Goal: Understand process/instructions: Learn about a topic

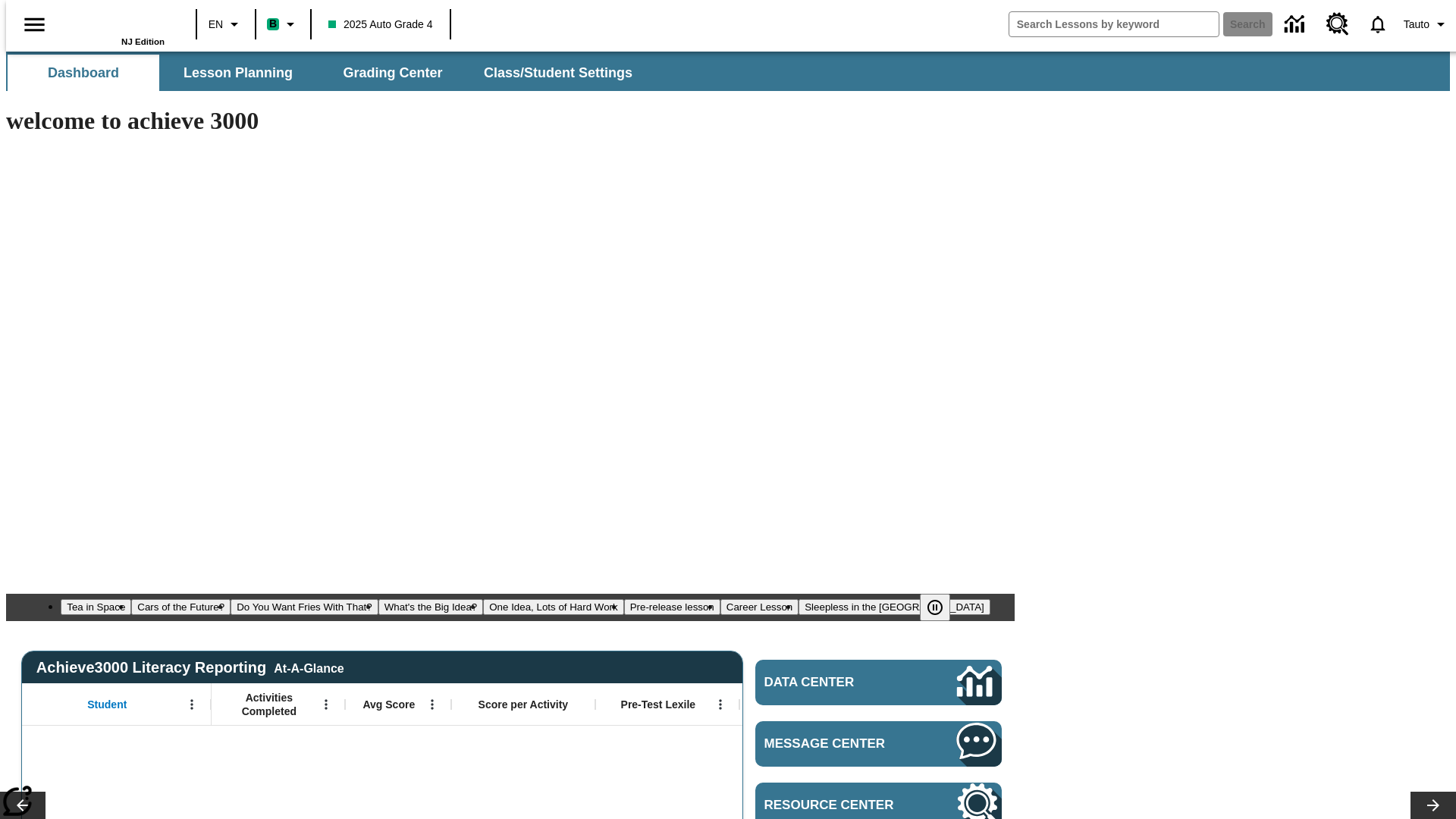
type input "-1"
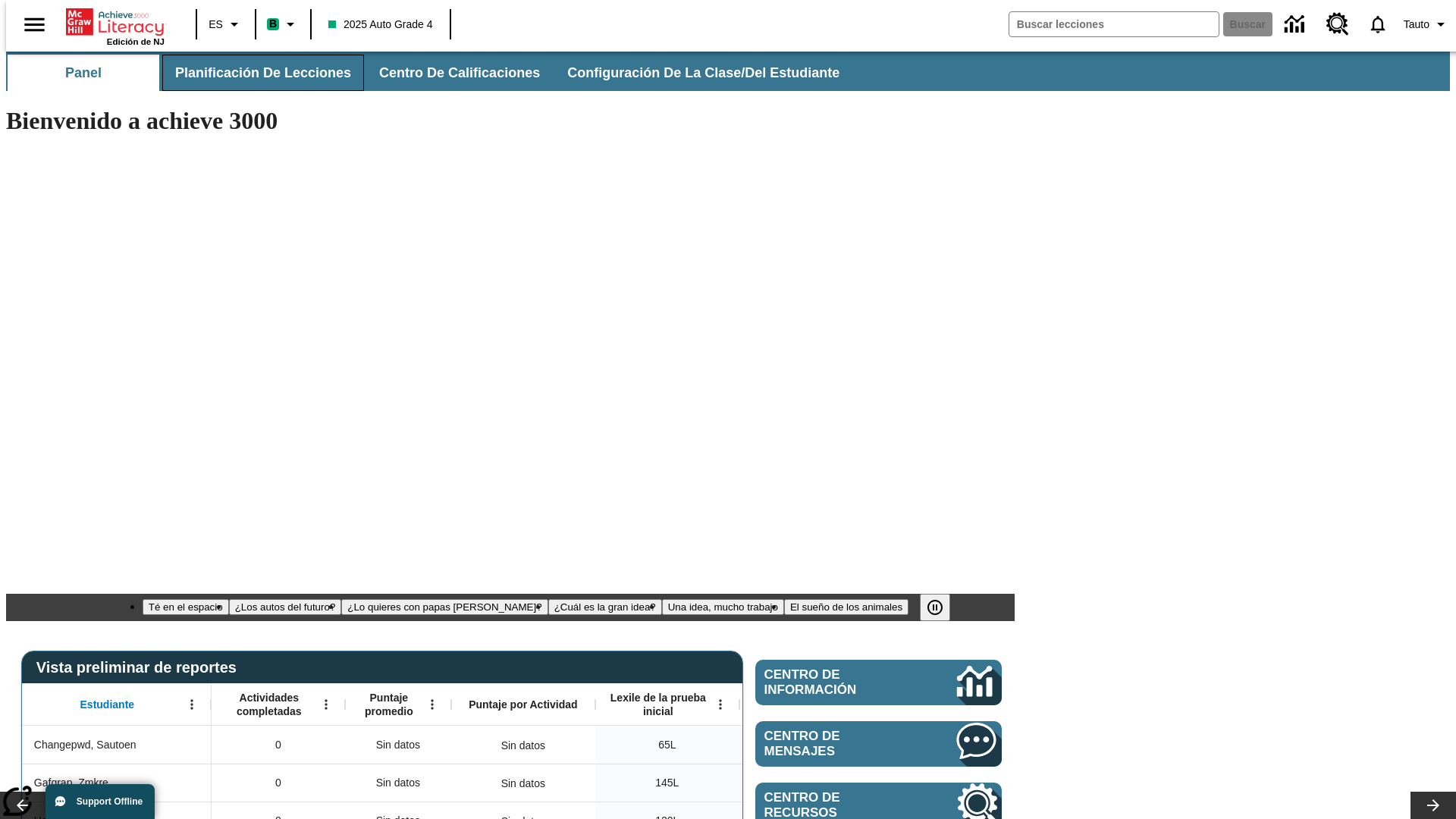
click at [254, 73] on span "Planificación de lecciones" at bounding box center [263, 73] width 176 height 17
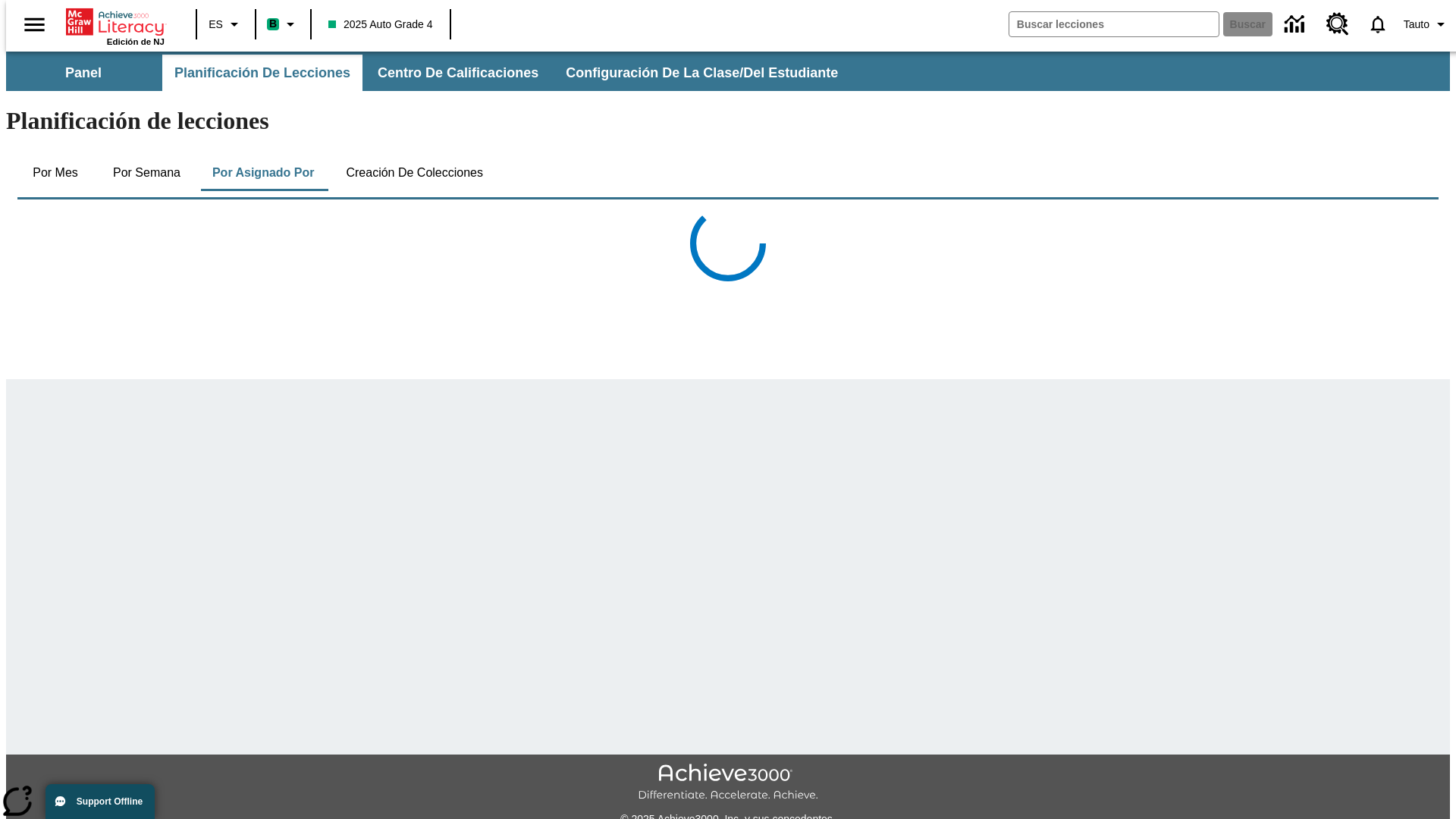
click at [411, 155] on button "Creación de colecciones" at bounding box center [414, 173] width 161 height 37
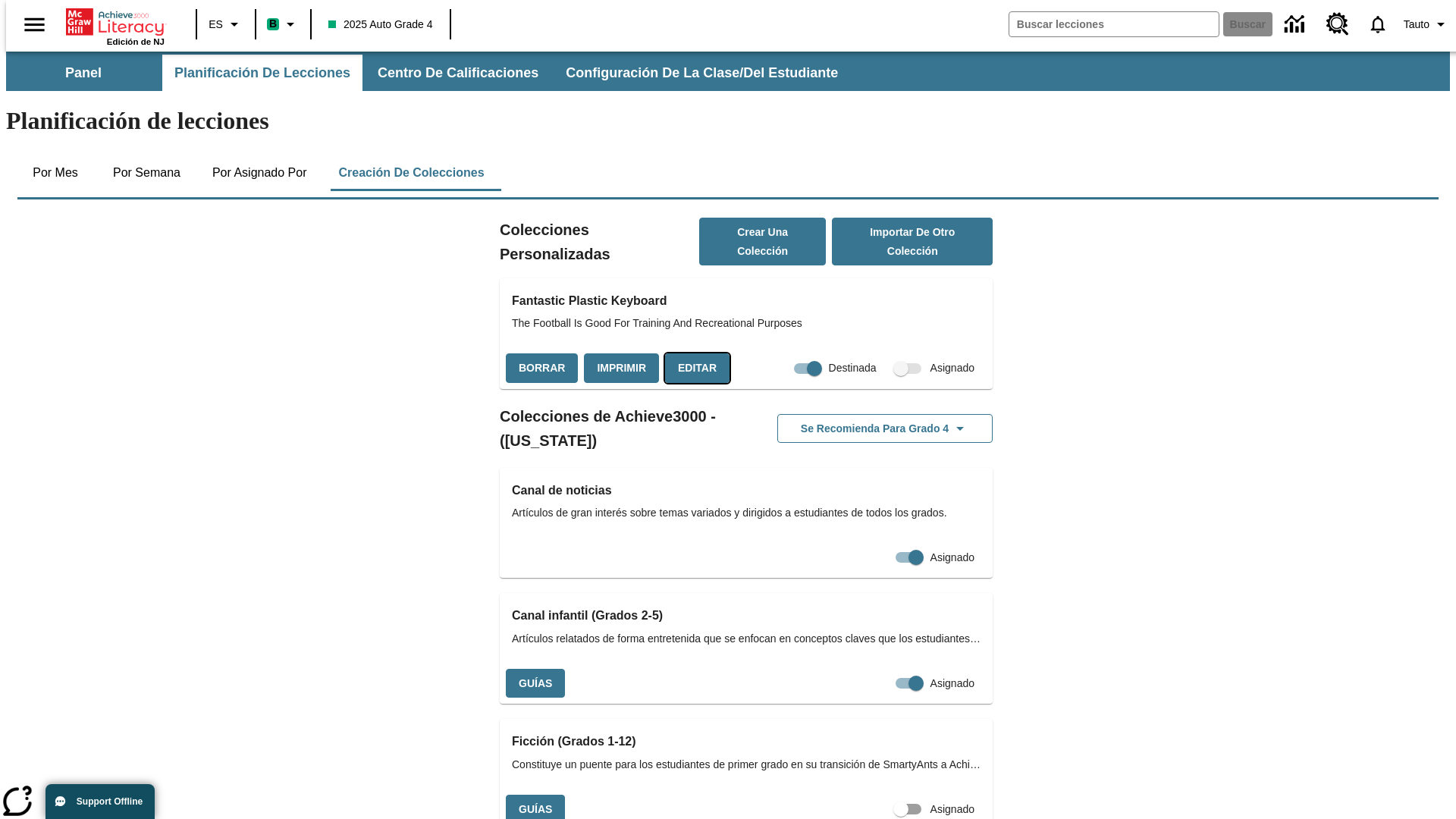
click at [692, 354] on button "Editar" at bounding box center [697, 368] width 64 height 30
